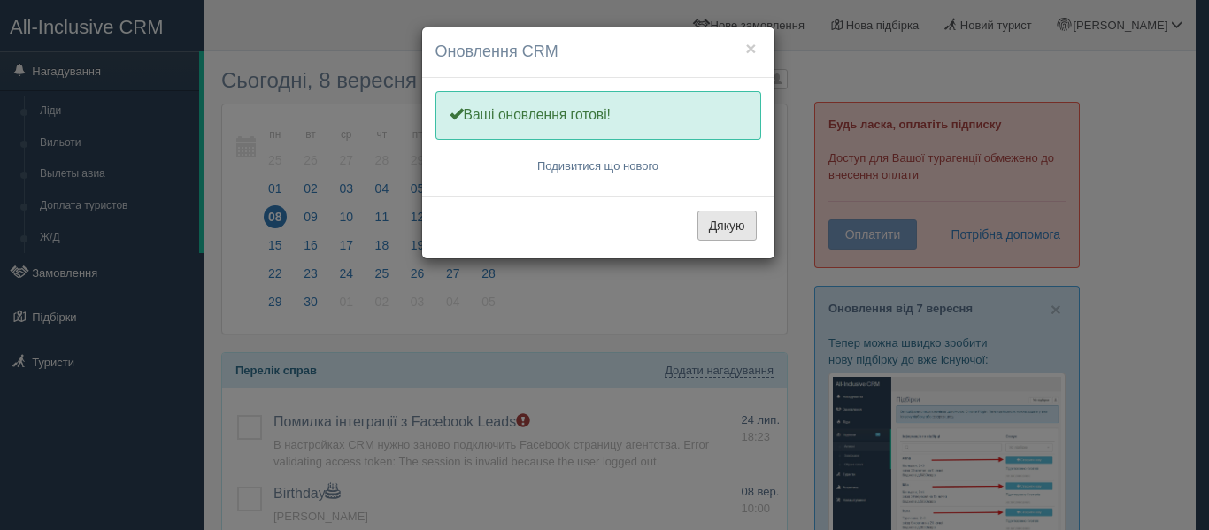
click at [716, 236] on button "Дякую" at bounding box center [726, 226] width 59 height 30
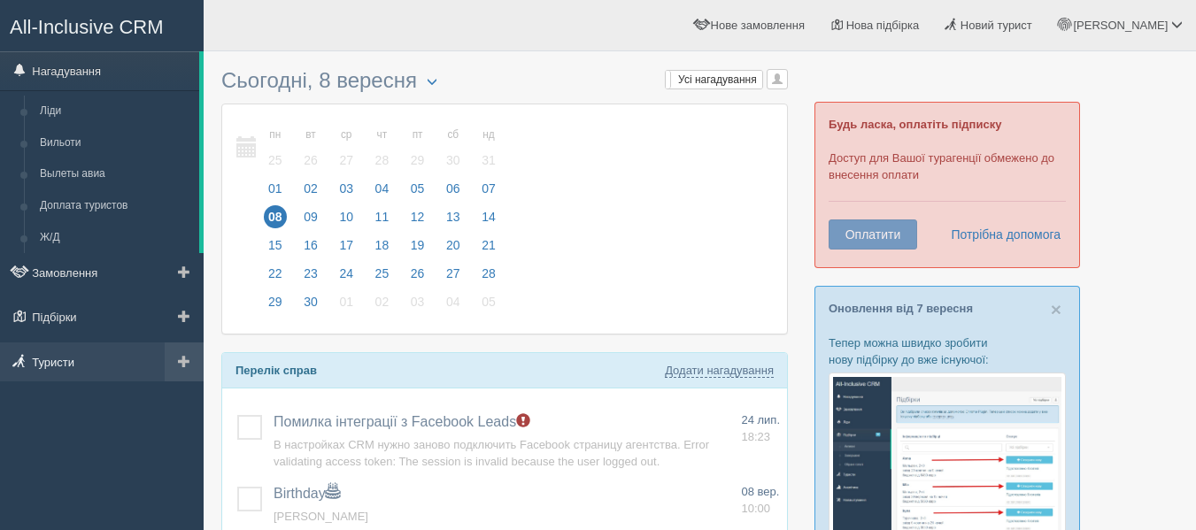
click at [49, 365] on link "Туристи" at bounding box center [102, 361] width 204 height 39
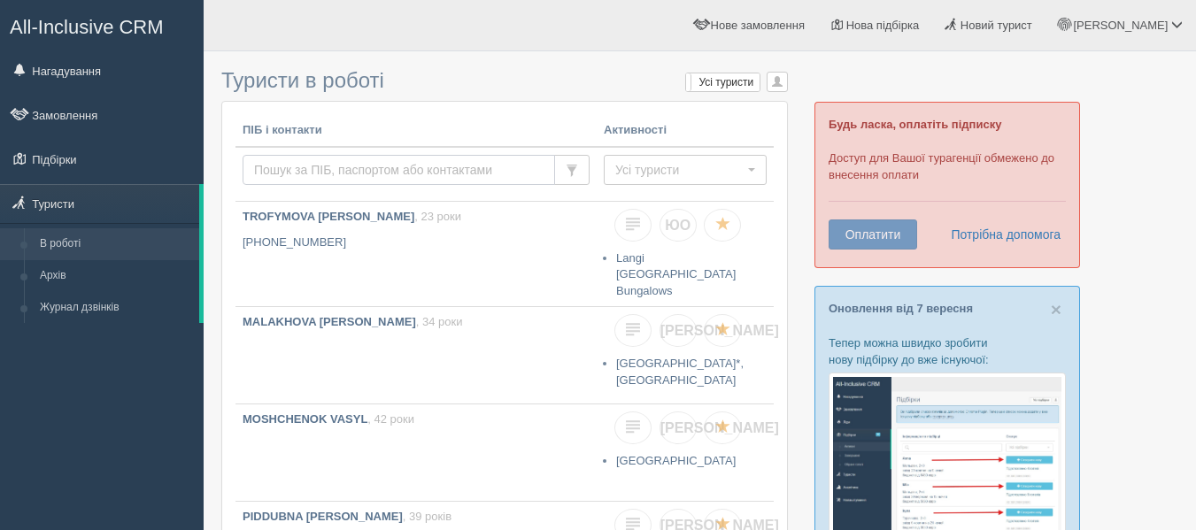
click at [296, 173] on input "text" at bounding box center [398, 170] width 312 height 30
type input "Є"
type input "Эткало"
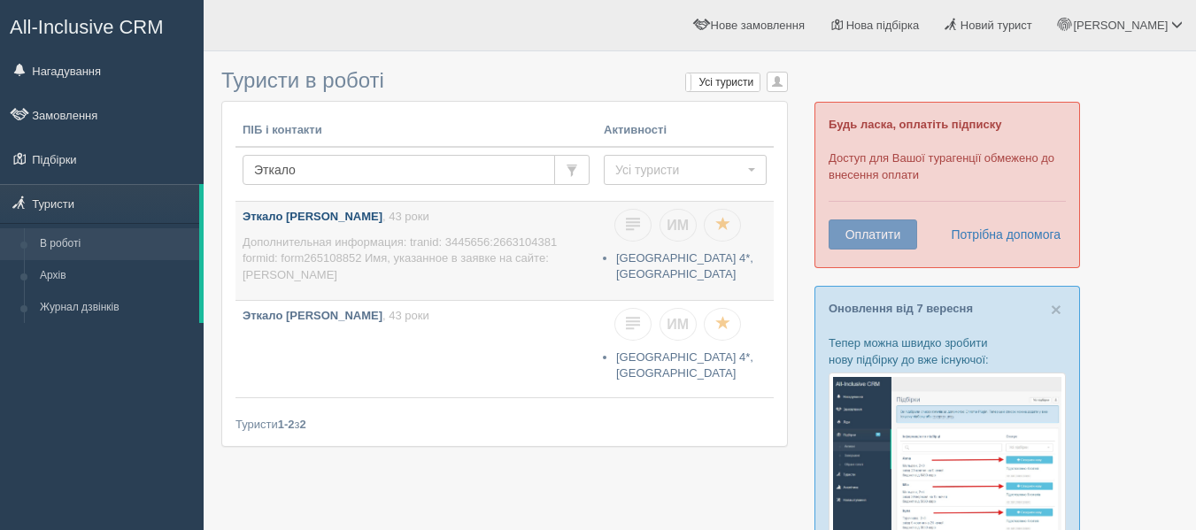
click at [363, 227] on link "Эткало Наталья , 43 роки Дополнительная информация: tranid: 3445656:2663104381 …" at bounding box center [415, 251] width 361 height 98
click at [375, 359] on link "Эткало Игорь , 43 роки" at bounding box center [415, 349] width 361 height 96
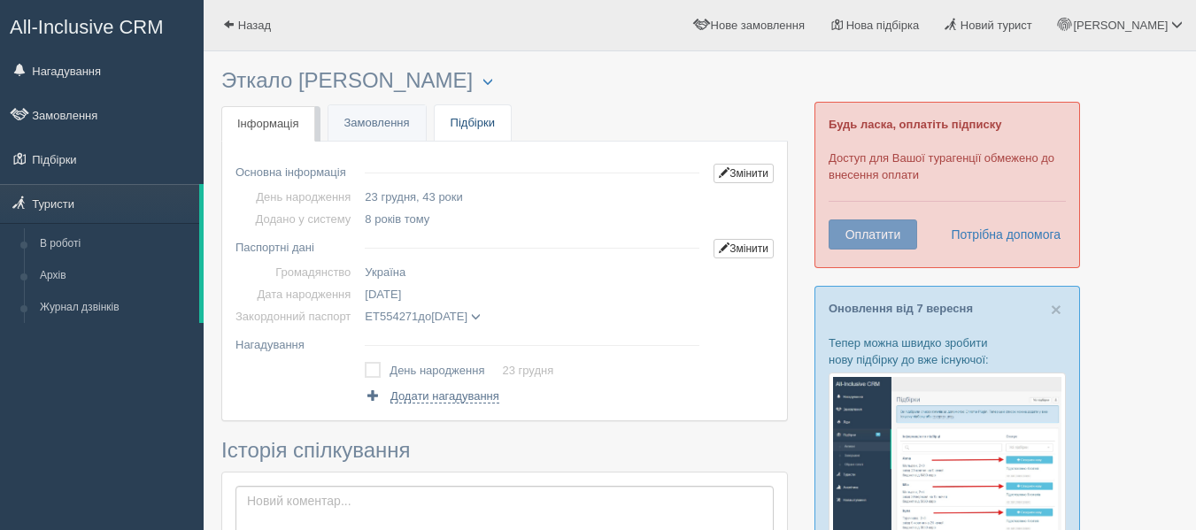
click at [473, 141] on link "Підбірки" at bounding box center [472, 123] width 76 height 36
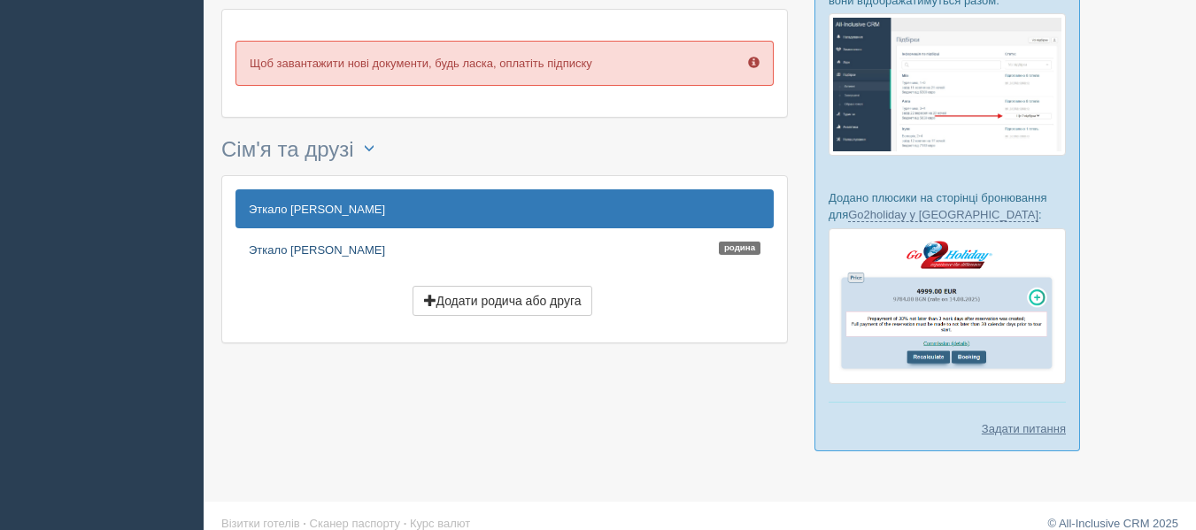
click at [359, 250] on link "Эткало [PERSON_NAME]" at bounding box center [504, 249] width 538 height 39
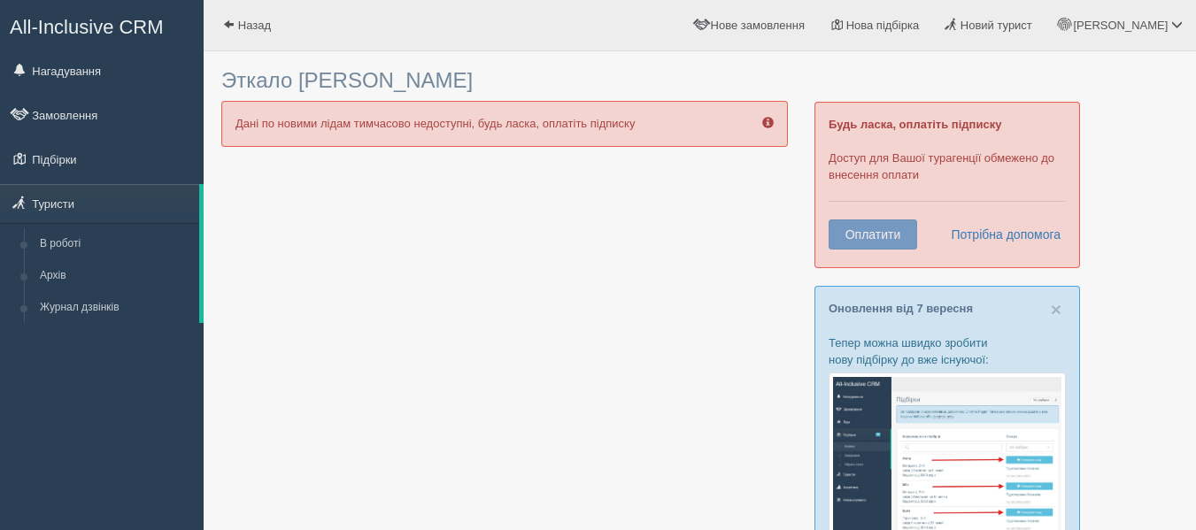
click at [571, 121] on div "Дані по новими лідам тимчасово недоступні, будь ласка, оплатіть підписку" at bounding box center [504, 123] width 566 height 45
click at [93, 181] on ul "Нагадування Замовлення Підбірки Туристи" at bounding box center [102, 187] width 204 height 272
click at [94, 159] on link "Підбірки" at bounding box center [102, 159] width 204 height 39
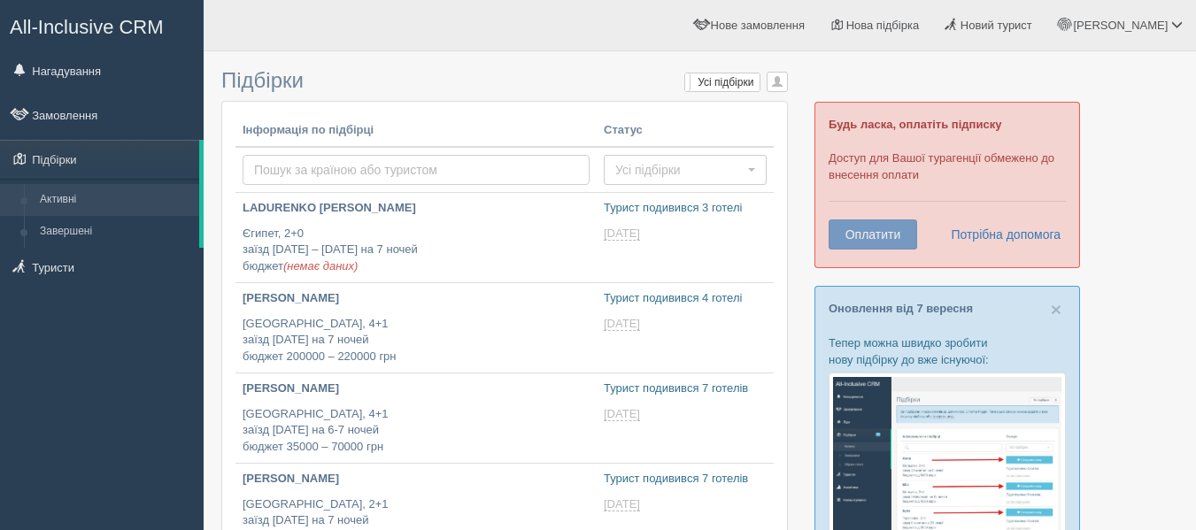
click at [310, 167] on input "text" at bounding box center [415, 170] width 347 height 30
type input "Надточий"
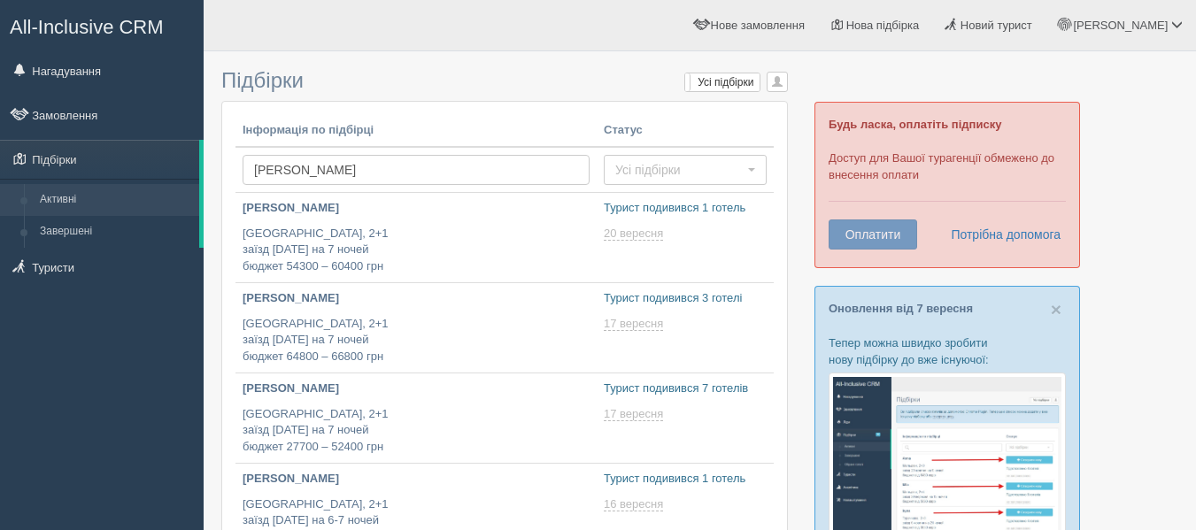
type input "[DATE] 12:45"
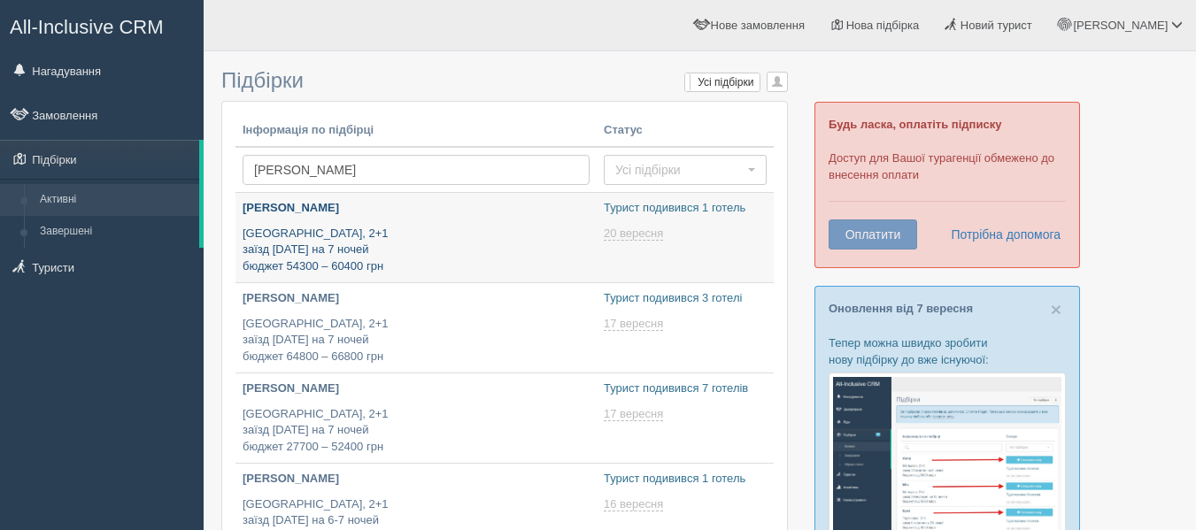
click at [374, 219] on div "Надточий Елена Египет, 2+1 заїзд 22 жовтня на 7 ночей бюджет 54300 – 60400 грн" at bounding box center [415, 237] width 347 height 74
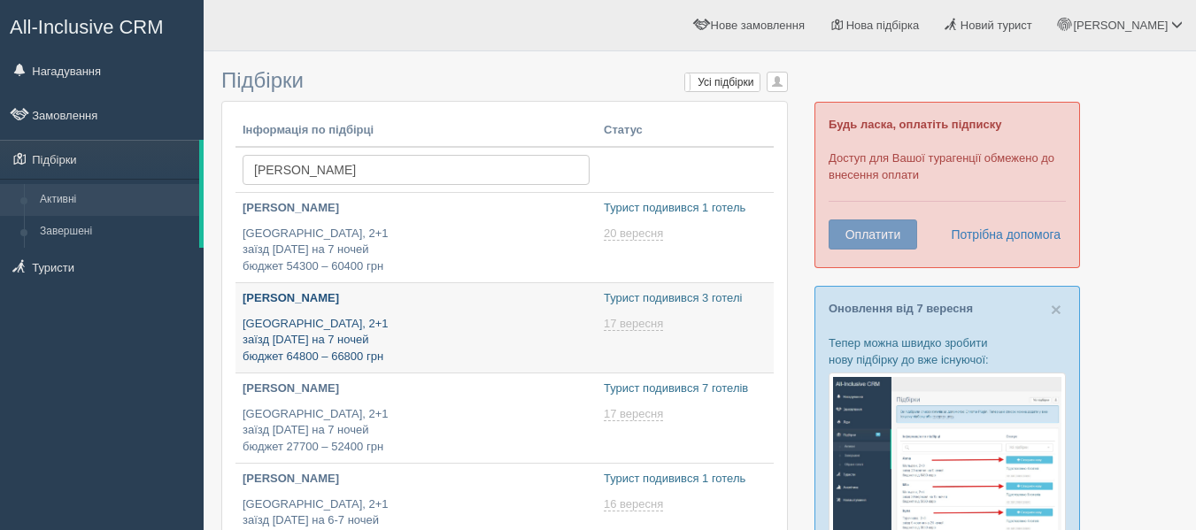
type input "[DATE] 17:30"
click at [375, 330] on p "Египет, 2+1 заїзд 25 жовтня на 7 ночей бюджет 64800 – 66800 грн" at bounding box center [415, 341] width 347 height 50
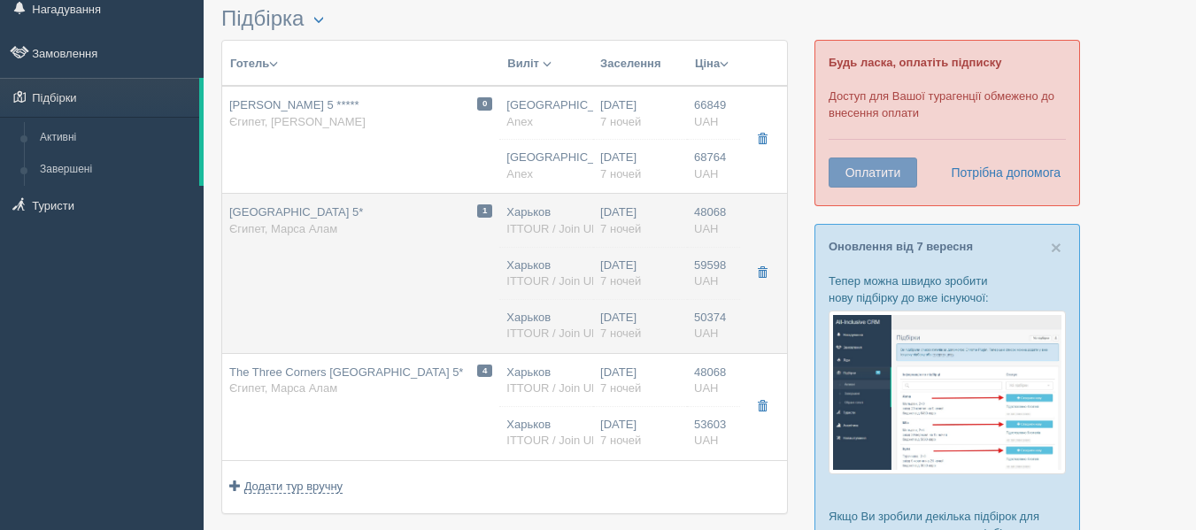
scroll to position [60, 0]
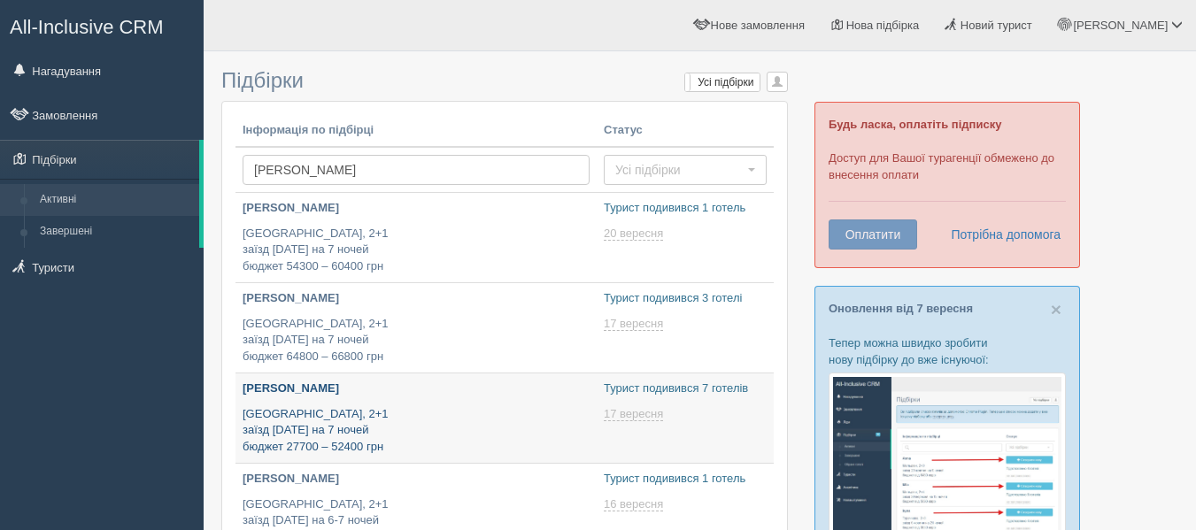
type input "[DATE] 14:05"
click at [386, 396] on p "[PERSON_NAME]" at bounding box center [415, 389] width 347 height 17
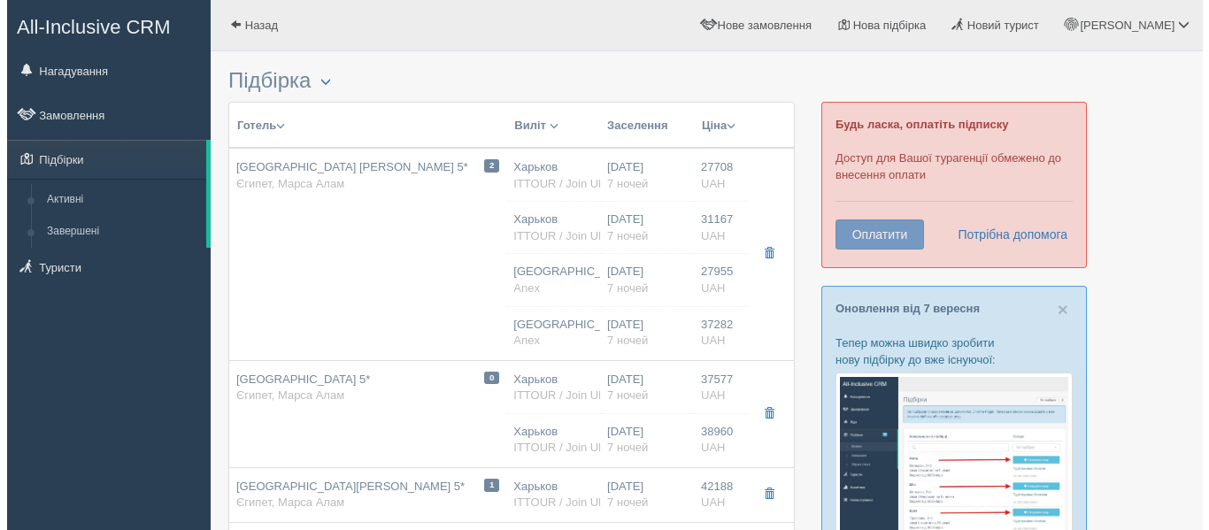
scroll to position [35, 0]
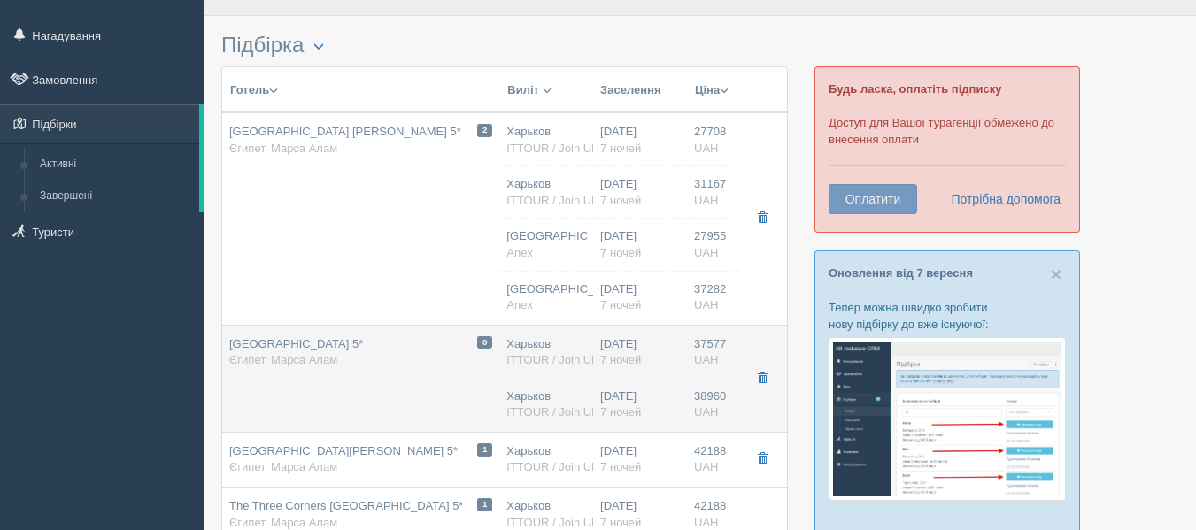
click at [419, 366] on div "0 [GEOGRAPHIC_DATA] 5* [GEOGRAPHIC_DATA], Марса Алам" at bounding box center [360, 352] width 263 height 33
type input "[GEOGRAPHIC_DATA] 5*"
type input "[URL][DOMAIN_NAME]"
type textarea "+ Отель входит в гостиничный комплекс, состоящий из трёх отелей - территория бо…"
type input "[GEOGRAPHIC_DATA]"
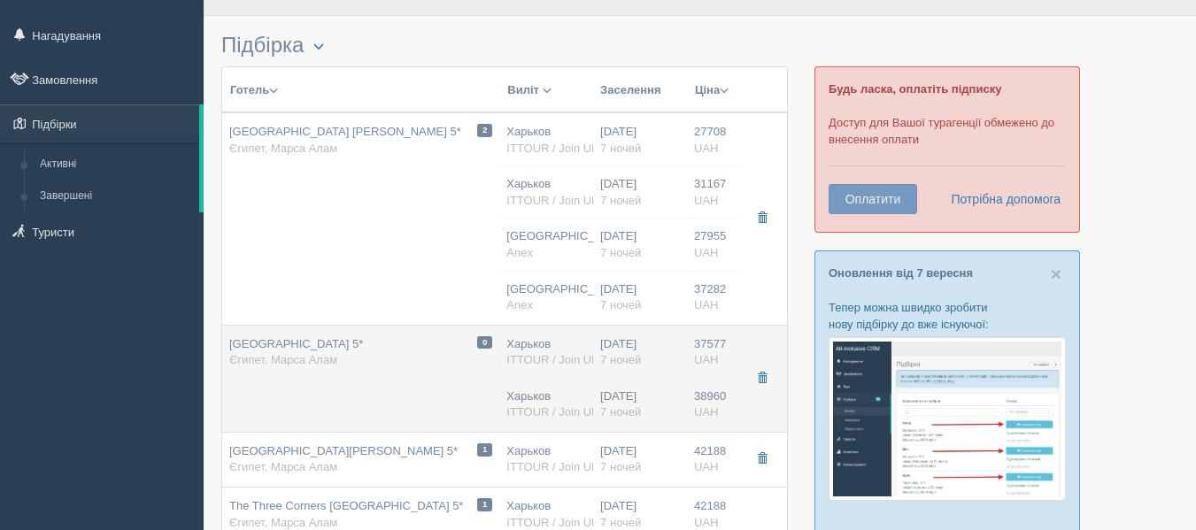
type input "Марса Алам"
type input "37577.00"
type input "Харьков"
type input "00:05"
type input "03:05"
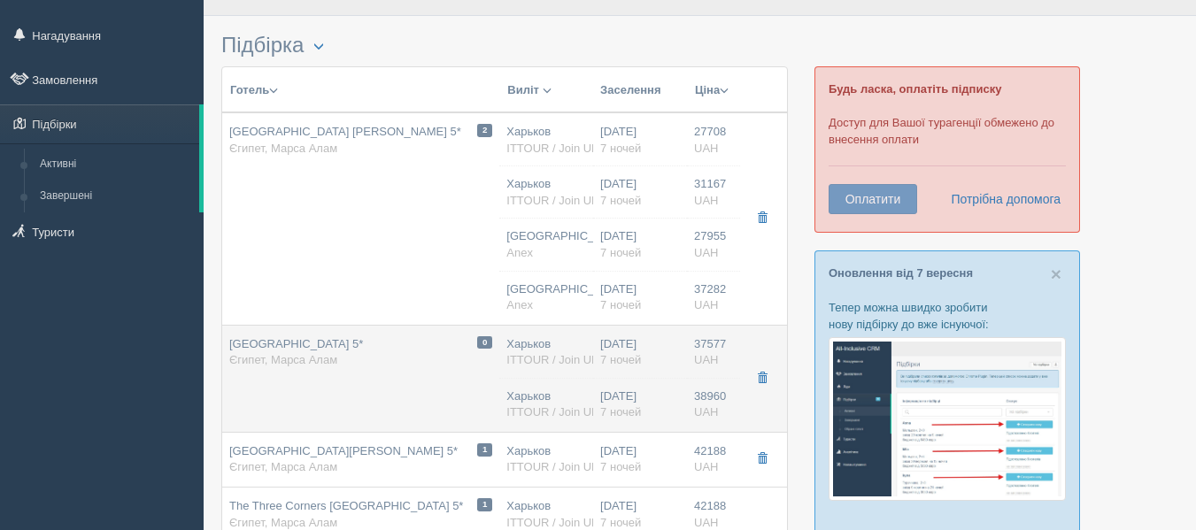
type input "04:05"
type input "09:15"
type input "7"
type input "Standard Room / [DATE]+1CHD(0-12"
type input "AI"
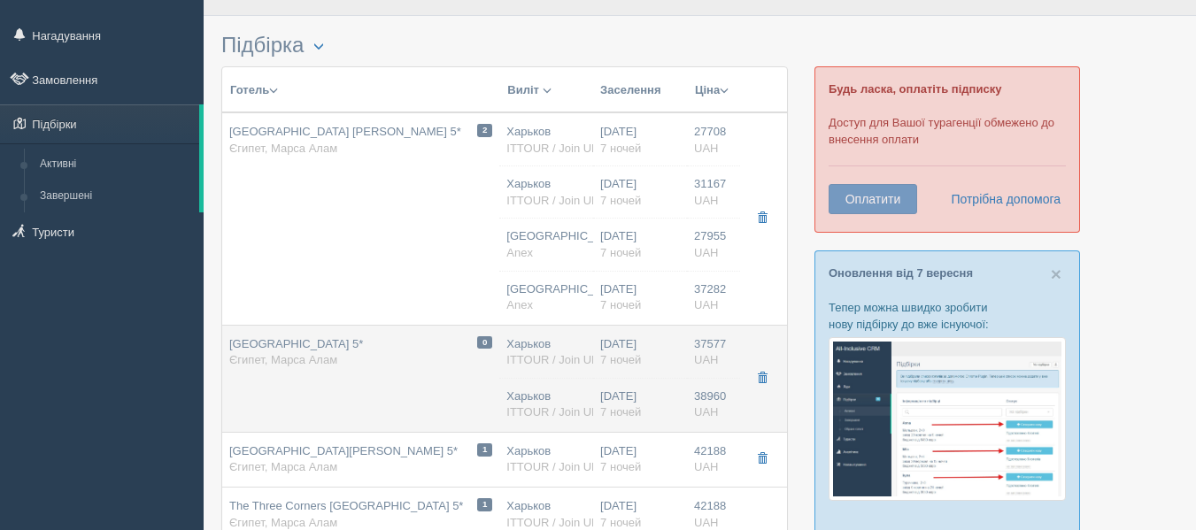
type input "ITTOUR / Join UP!"
type input "[URL][DOMAIN_NAME][DATE]"
type input "38960.00"
type input "Харьков"
type input "00:05"
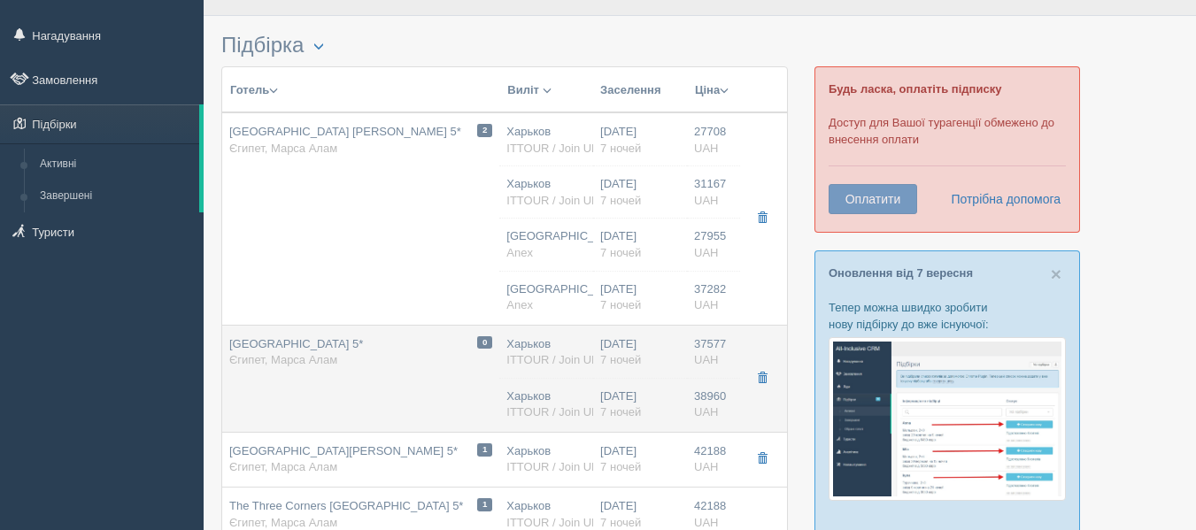
type input "03:05"
type input "04:05"
type input "09:15"
type input "7"
type input "Deluxe Room / [DATE]+1CHD(0-12"
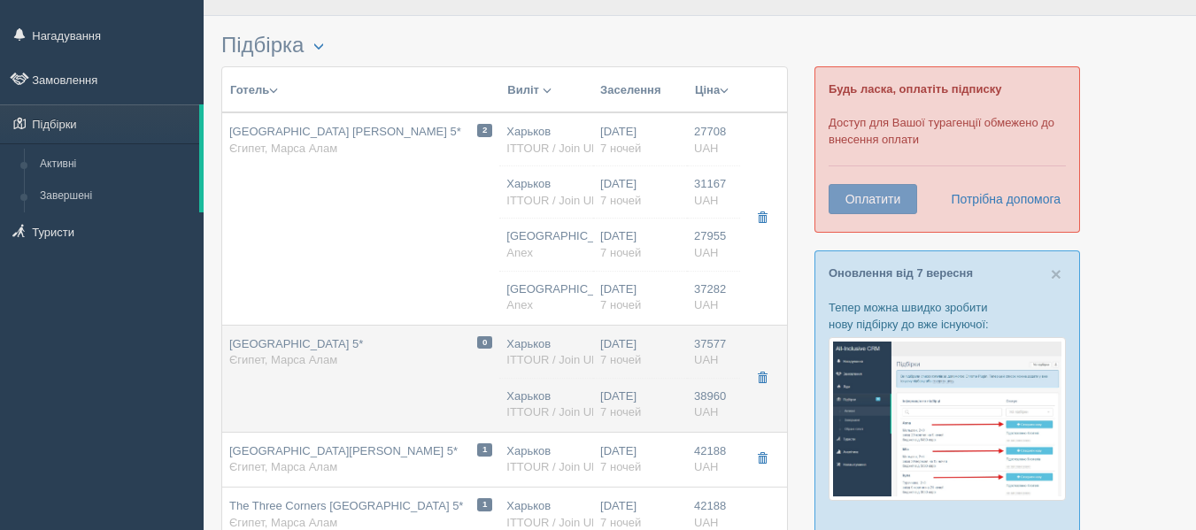
type input "AI"
type input "ITTOUR / Join UP!"
type input "[URL][DOMAIN_NAME][DATE]"
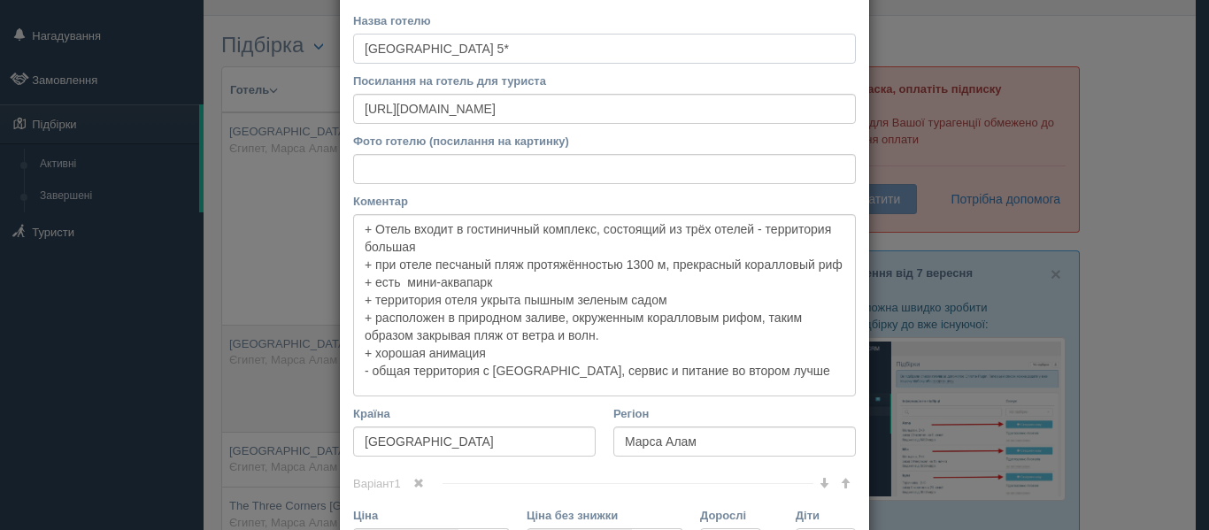
scroll to position [80, 0]
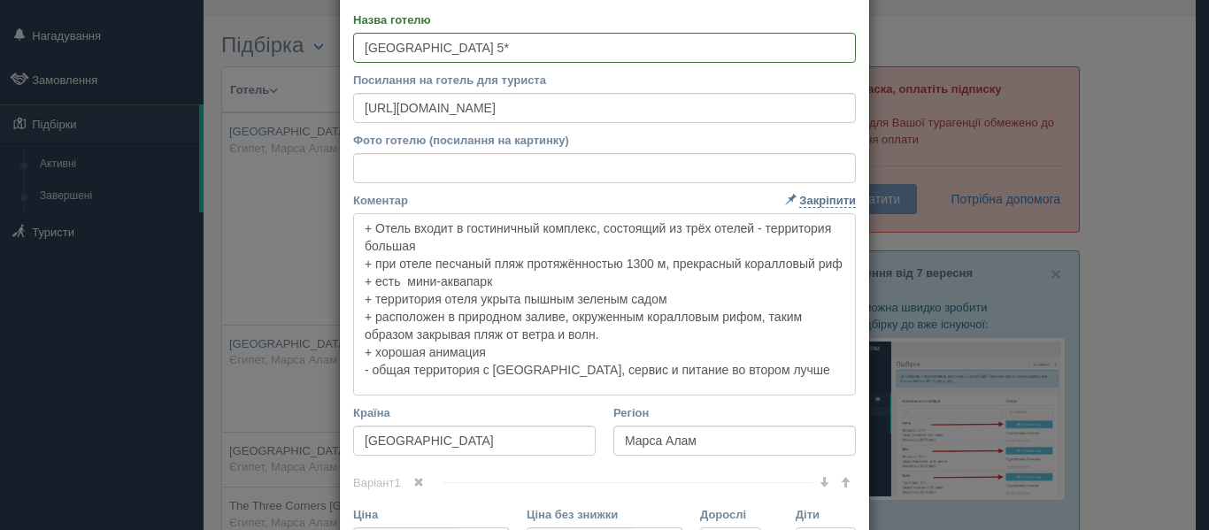
drag, startPoint x: 354, startPoint y: 229, endPoint x: 809, endPoint y: 382, distance: 479.9
click at [809, 382] on textarea "+ Отель входит в гостиничный комплекс, состоящий из трёх отелей - территория бо…" at bounding box center [604, 304] width 503 height 182
